Goal: Information Seeking & Learning: Learn about a topic

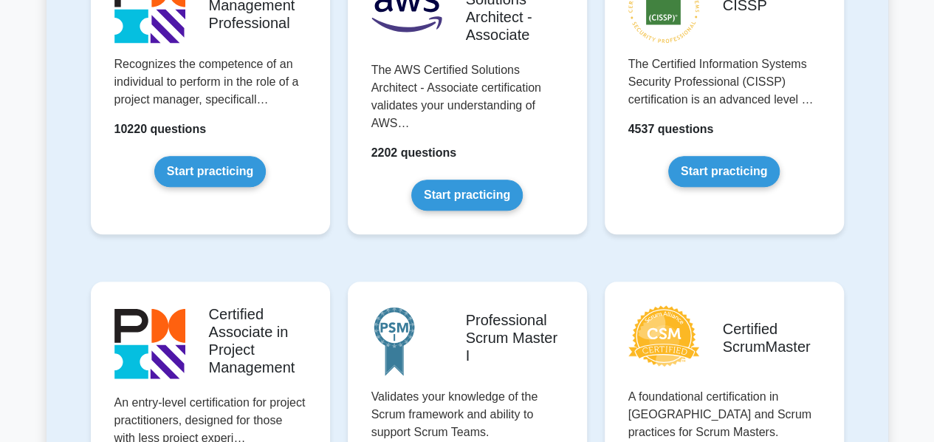
scroll to position [431, 0]
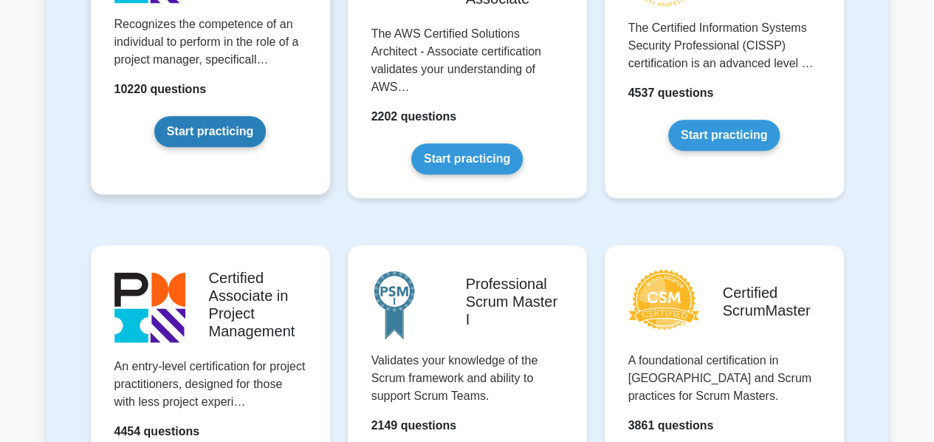
click at [191, 133] on link "Start practicing" at bounding box center [209, 131] width 111 height 31
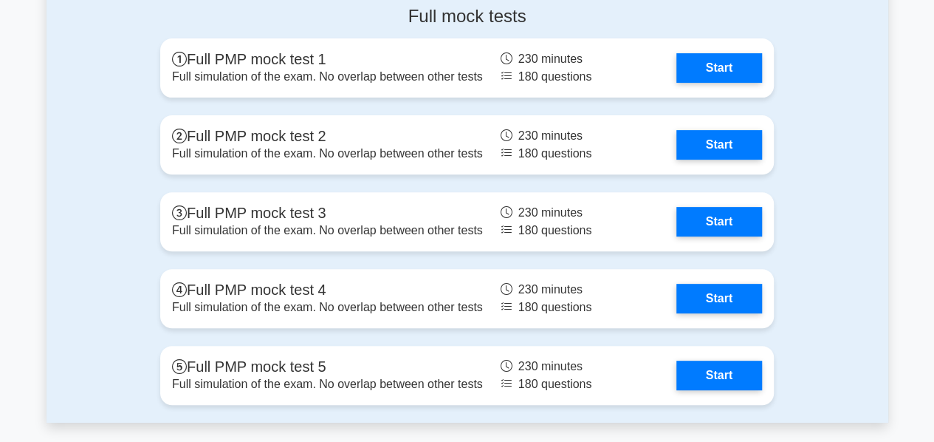
scroll to position [5791, 0]
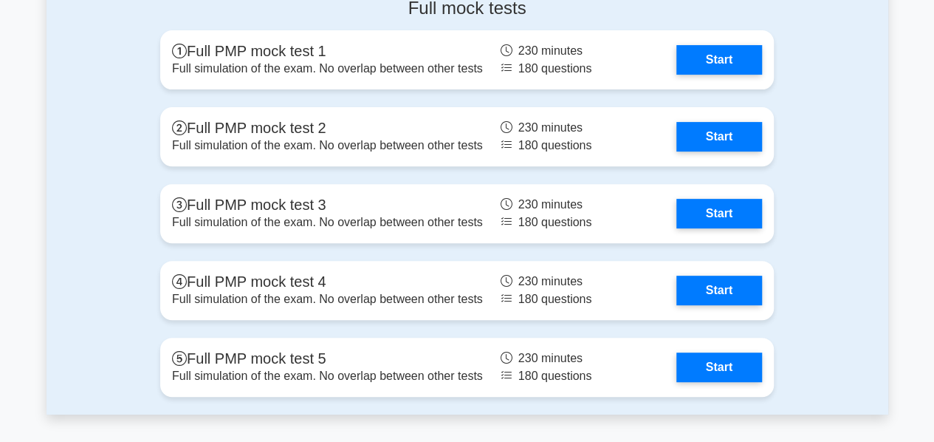
drag, startPoint x: 221, startPoint y: 44, endPoint x: 103, endPoint y: 118, distance: 140.3
click at [103, 118] on div "Full mock tests Full PMP mock test 1 Full simulation of the exam. No overlap be…" at bounding box center [468, 200] width 842 height 429
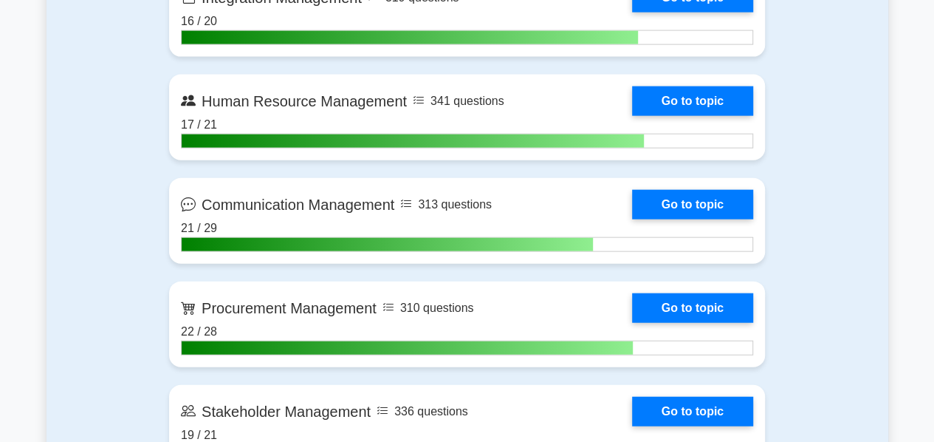
scroll to position [0, 0]
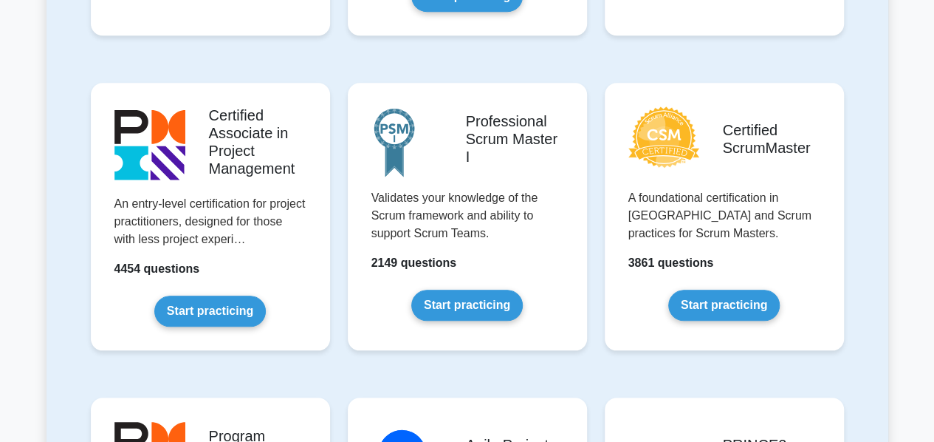
scroll to position [600, 0]
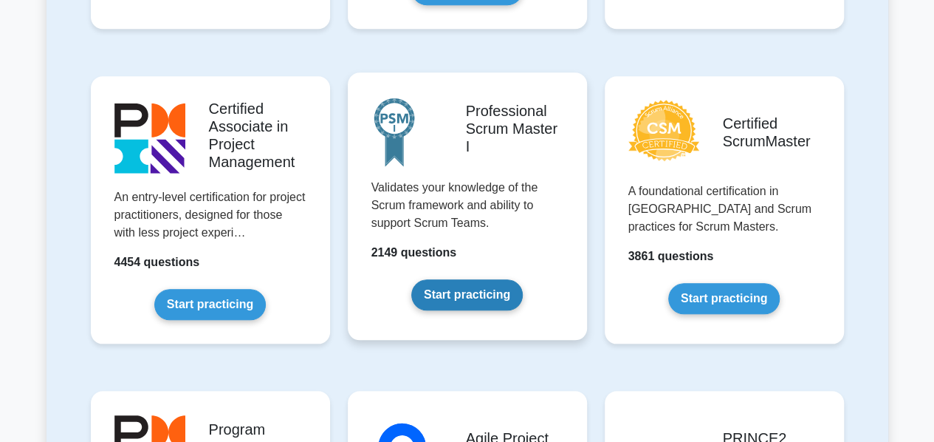
click at [447, 295] on link "Start practicing" at bounding box center [466, 294] width 111 height 31
